Goal: Use online tool/utility: Utilize a website feature to perform a specific function

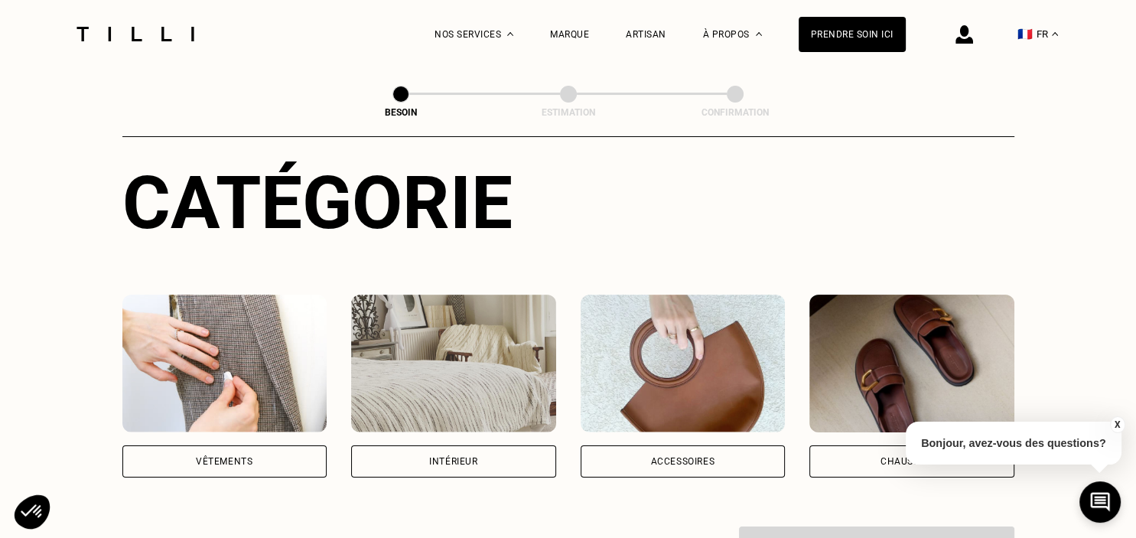
scroll to position [202, 0]
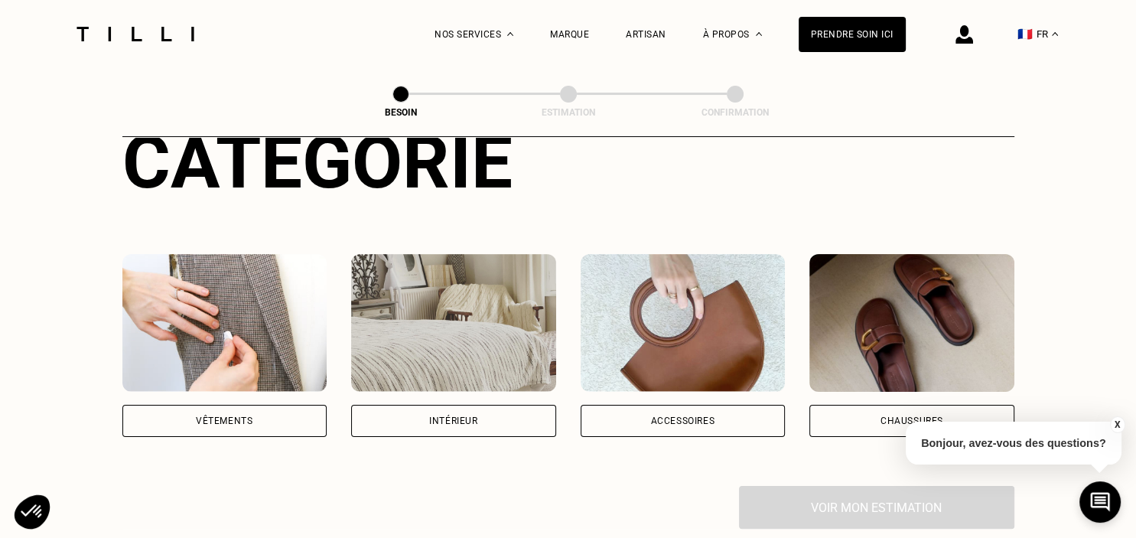
click at [259, 405] on div "Vêtements" at bounding box center [224, 421] width 205 height 32
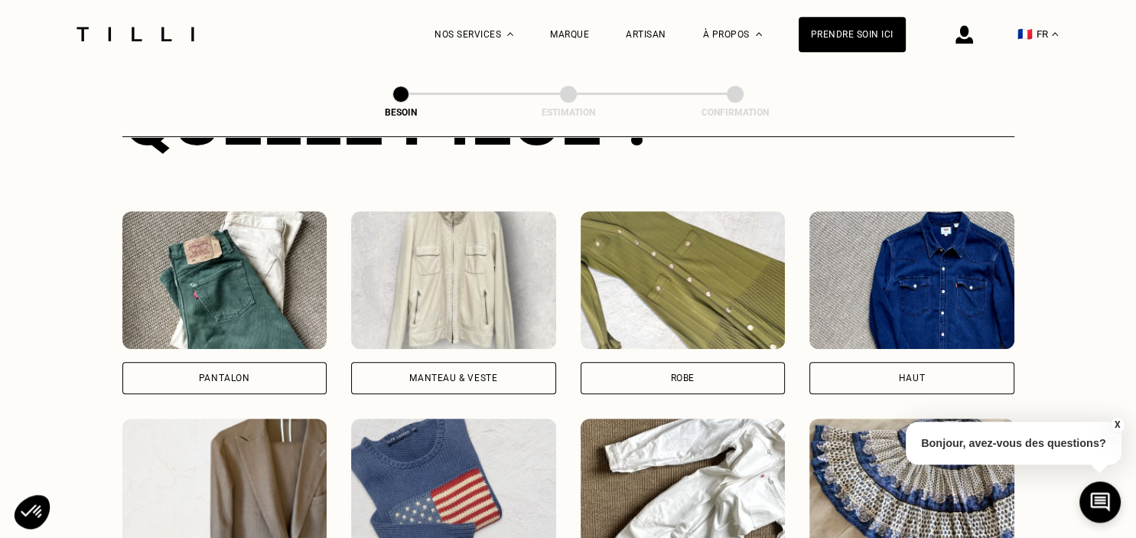
scroll to position [701, 0]
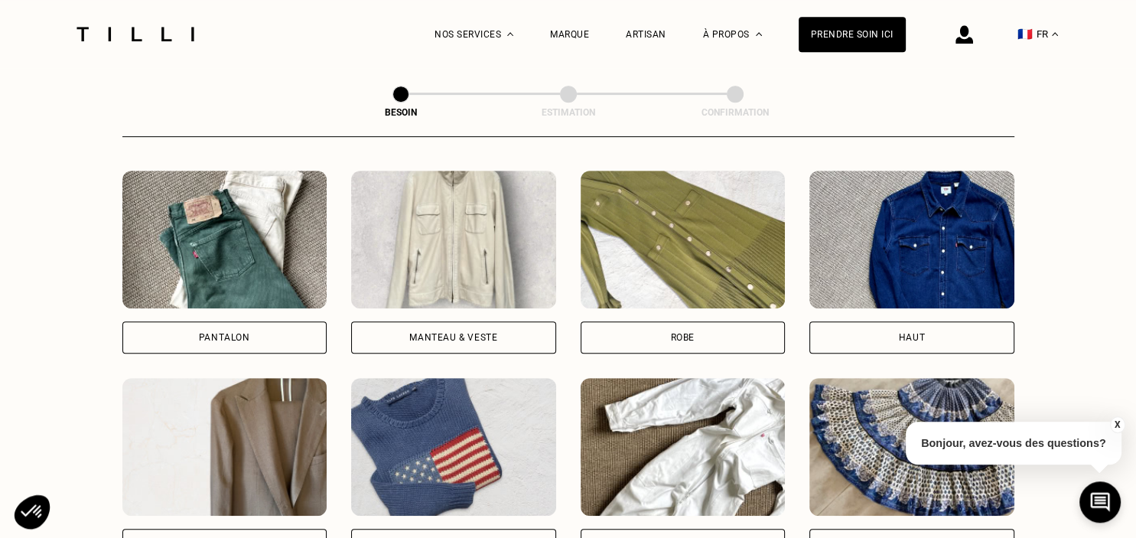
click at [487, 333] on div "Manteau & Veste" at bounding box center [453, 337] width 88 height 9
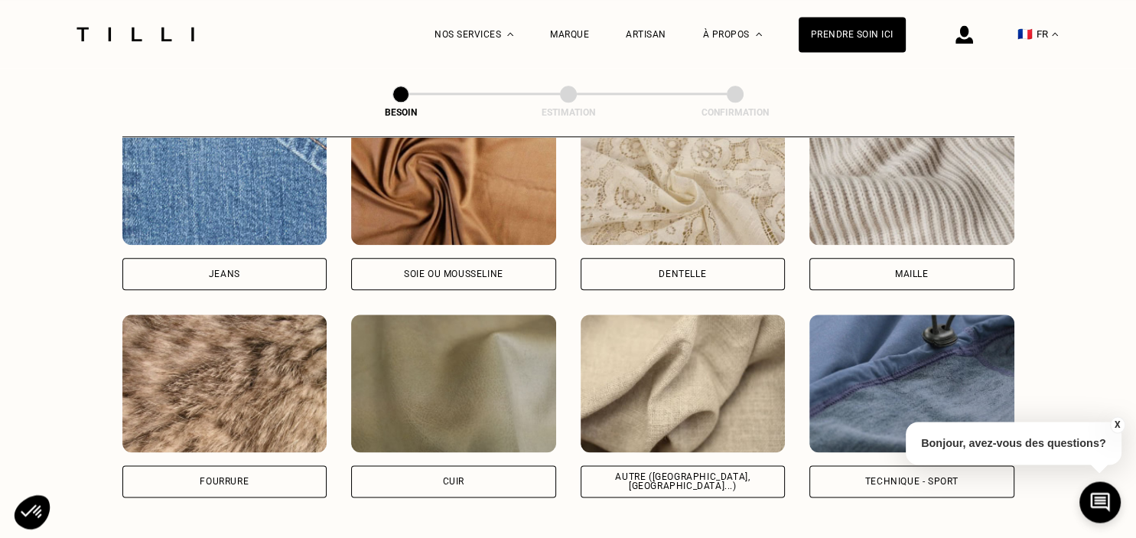
scroll to position [1735, 0]
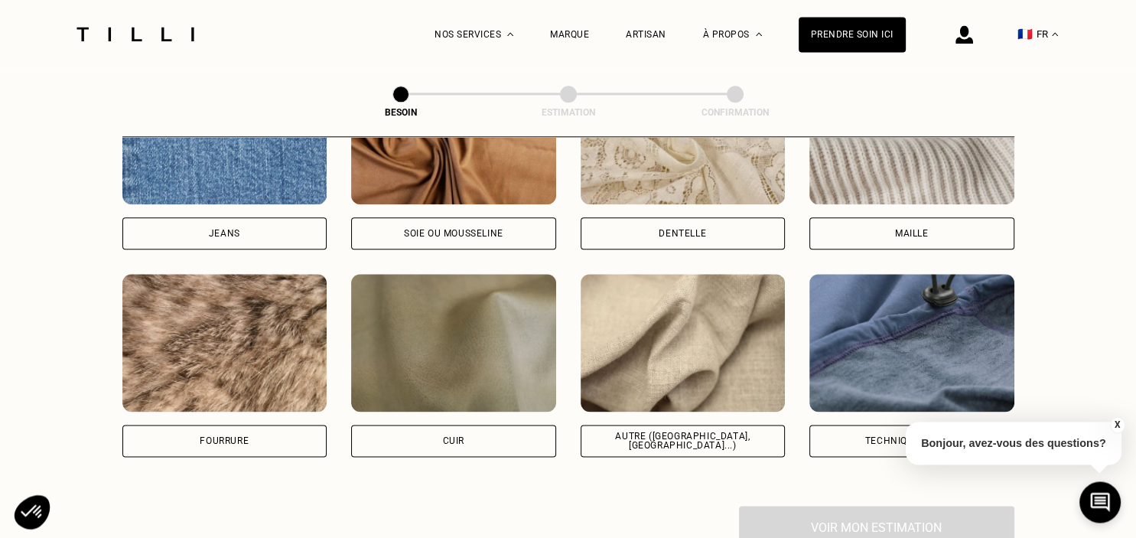
click at [700, 293] on img at bounding box center [683, 343] width 205 height 138
select select "FR"
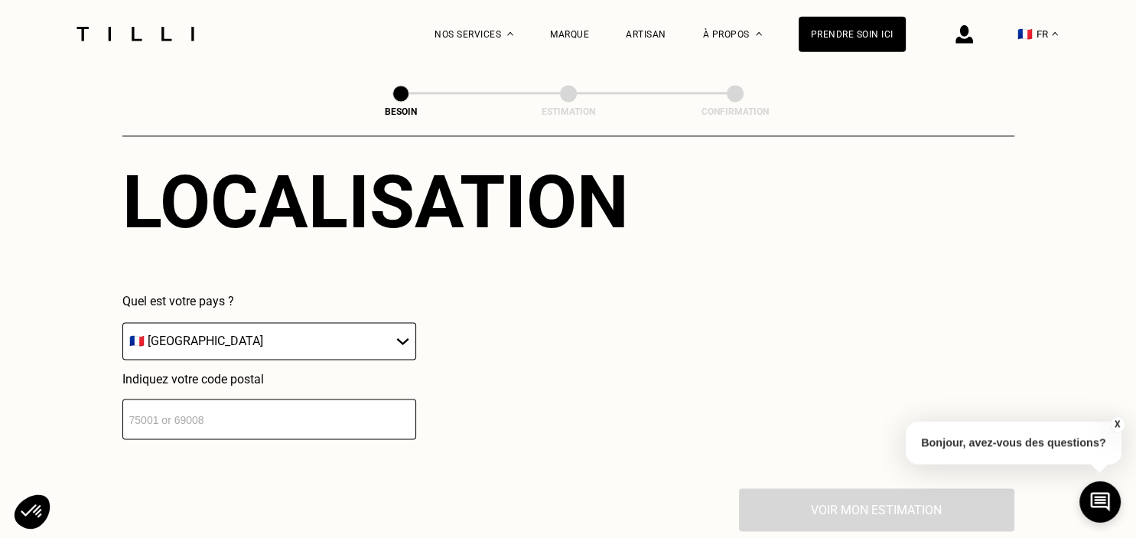
scroll to position [2136, 0]
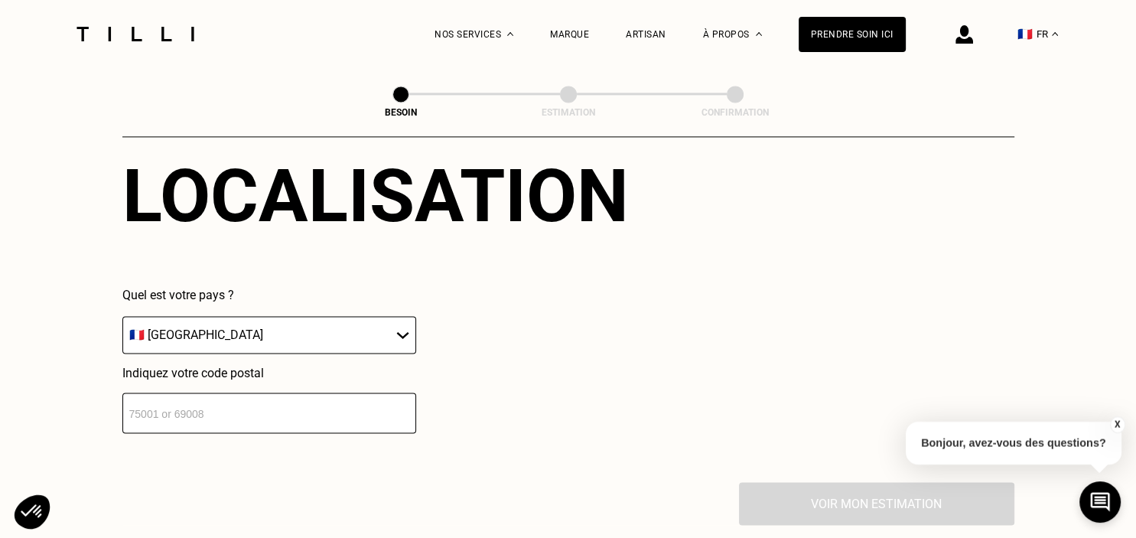
click at [263, 407] on input "number" at bounding box center [269, 413] width 294 height 41
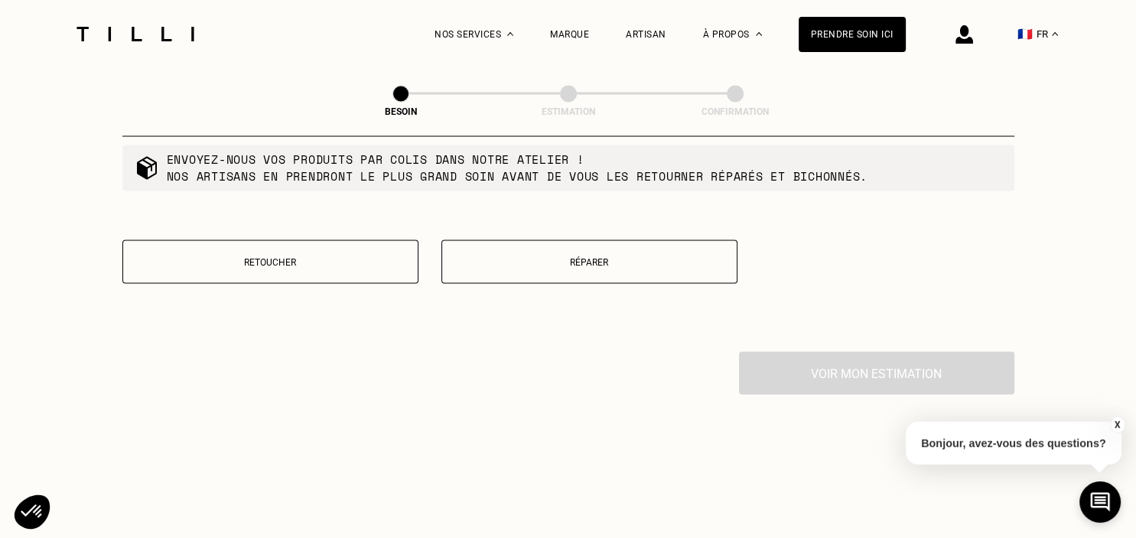
scroll to position [2665, 0]
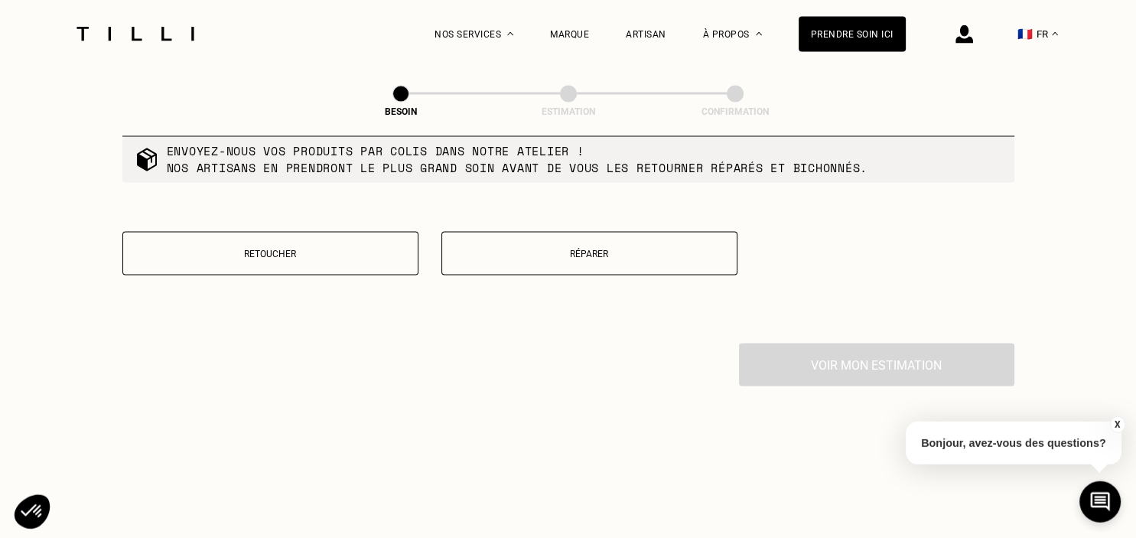
type input "62500"
click at [609, 249] on p "Réparer" at bounding box center [589, 254] width 279 height 11
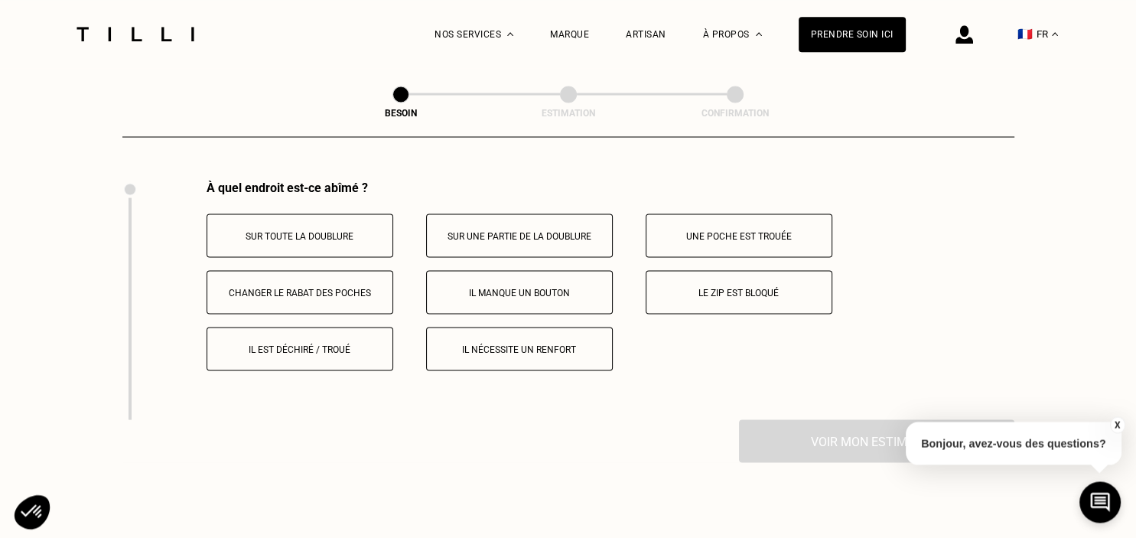
scroll to position [2829, 0]
click at [350, 347] on button "Il est déchiré / troué" at bounding box center [300, 348] width 187 height 44
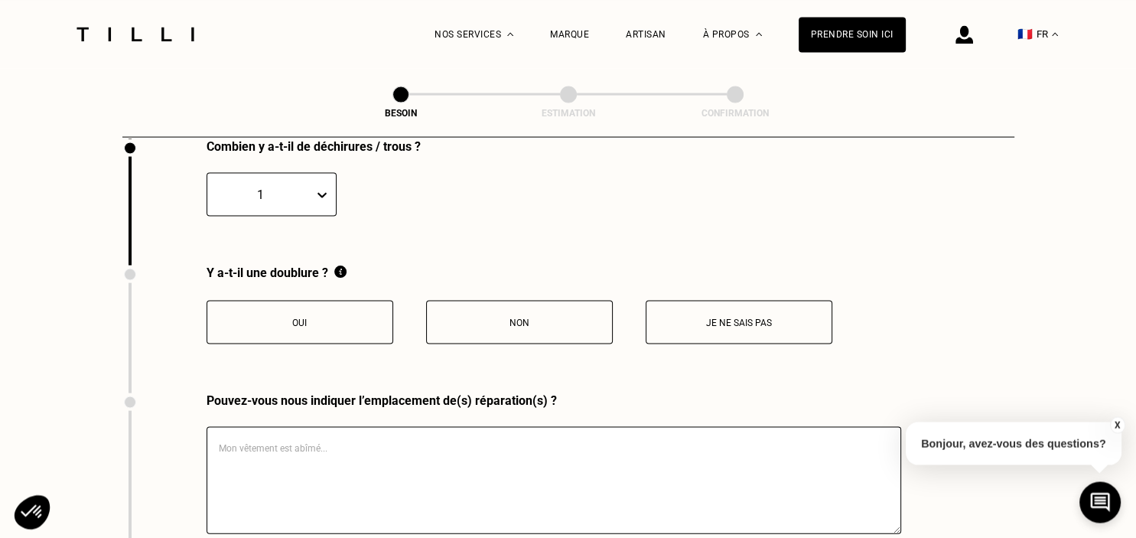
scroll to position [3150, 0]
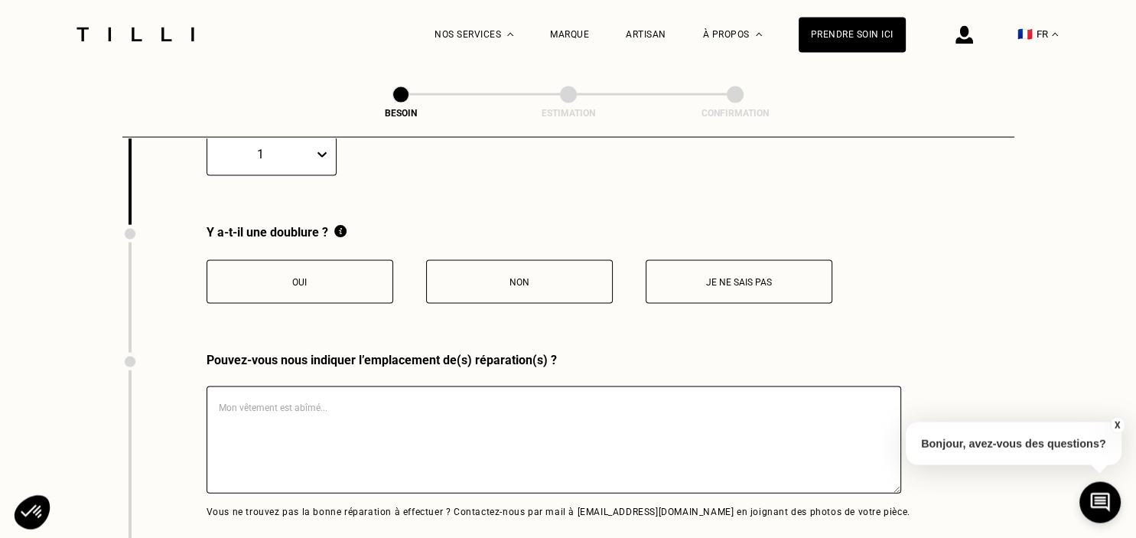
click at [360, 259] on button "Oui" at bounding box center [300, 281] width 187 height 44
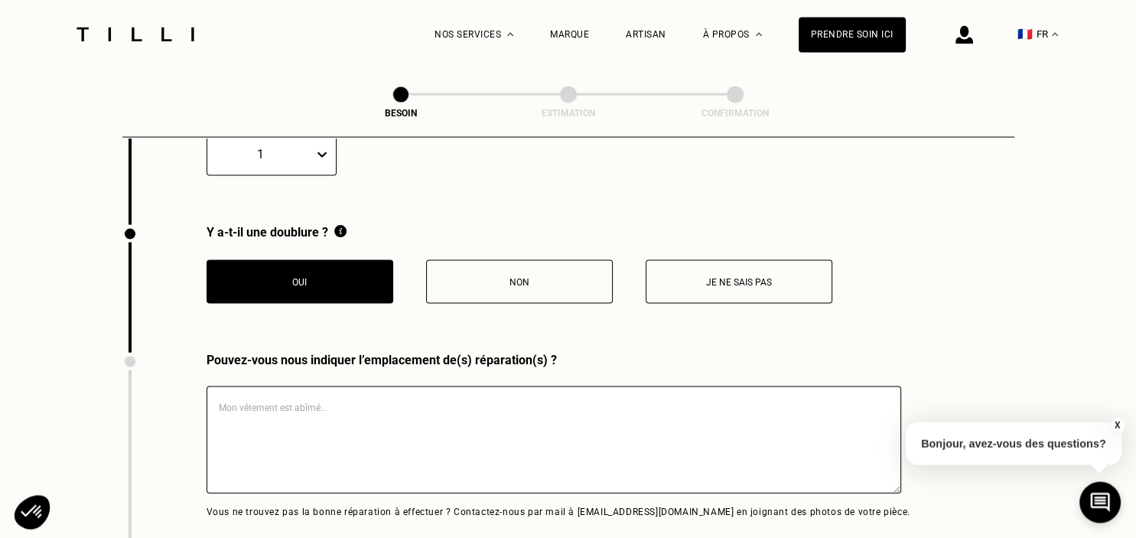
click at [256, 401] on textarea at bounding box center [554, 439] width 695 height 107
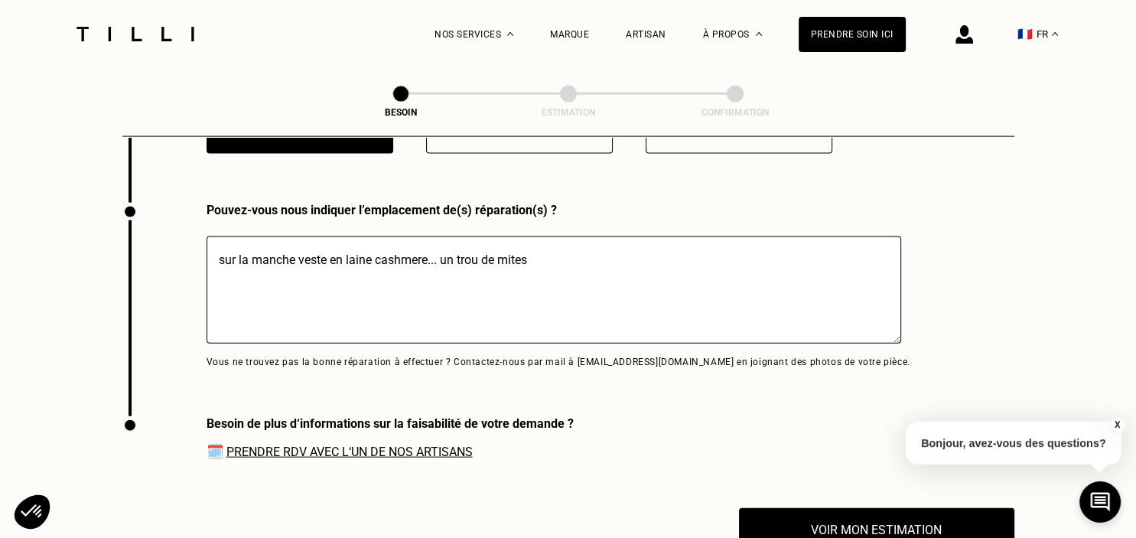
scroll to position [3311, 0]
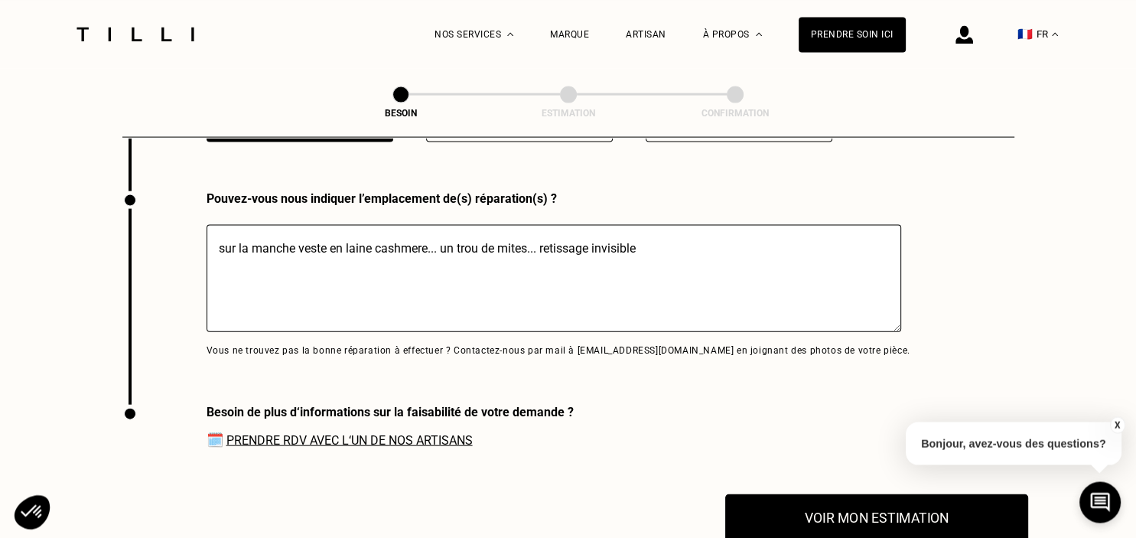
type textarea "sur la manche veste en laine cashmere... un trou de mites... retissage invisible"
click at [946, 508] on button "Voir mon estimation" at bounding box center [876, 517] width 303 height 47
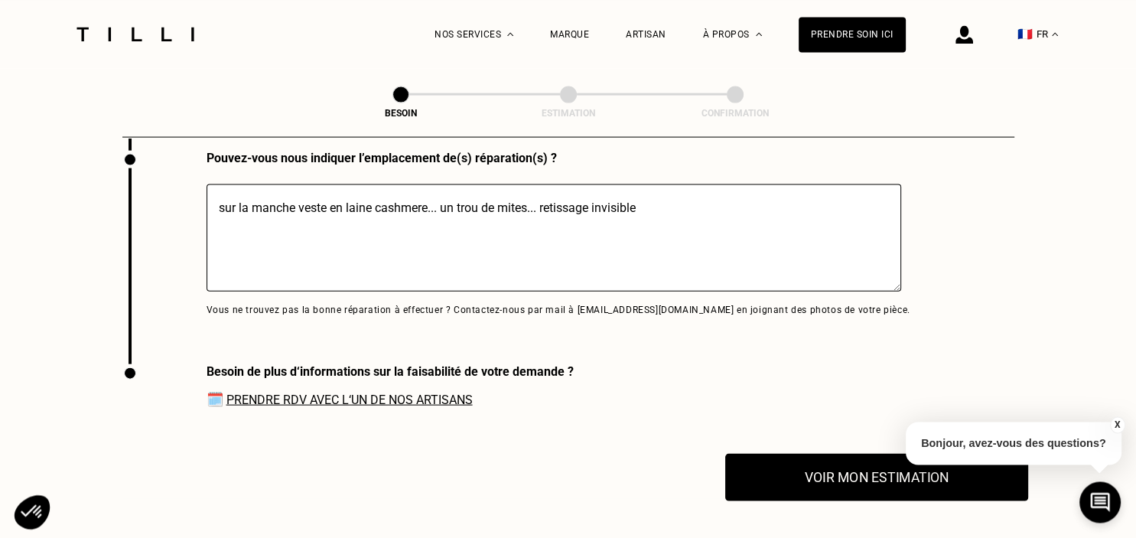
click at [852, 471] on button "Voir mon estimation" at bounding box center [876, 476] width 303 height 47
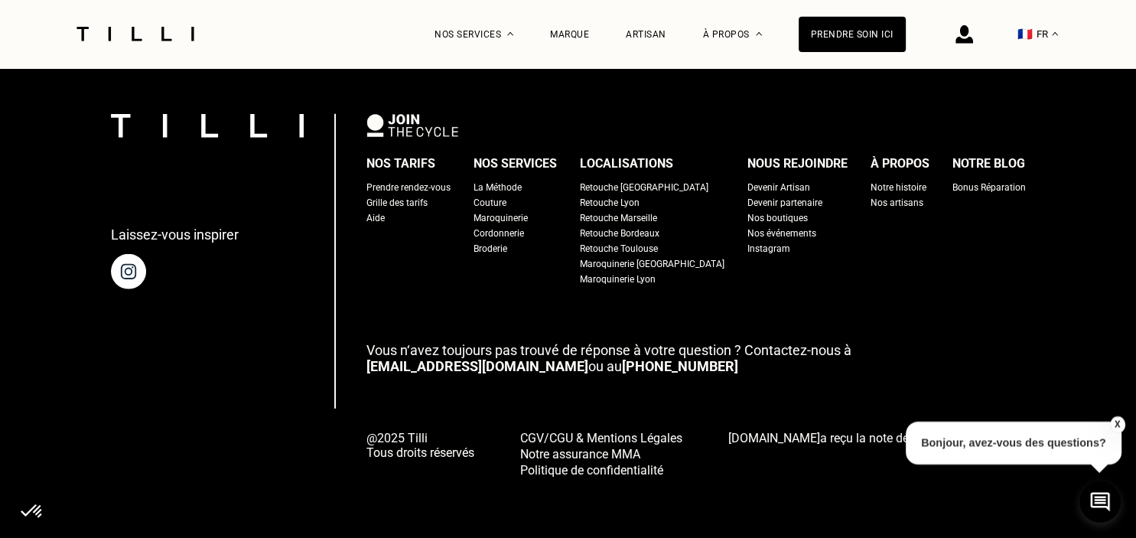
scroll to position [4143, 0]
